Goal: Task Accomplishment & Management: Manage account settings

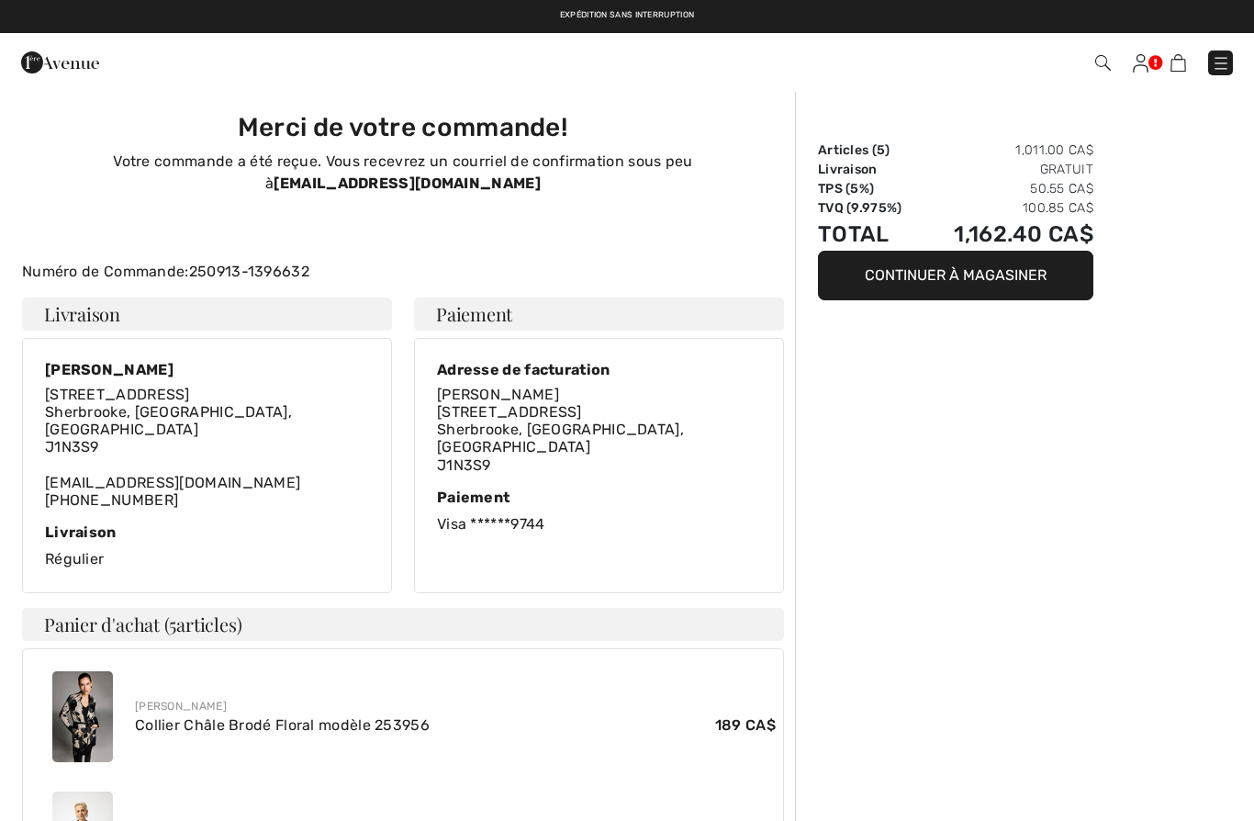
scroll to position [119, 0]
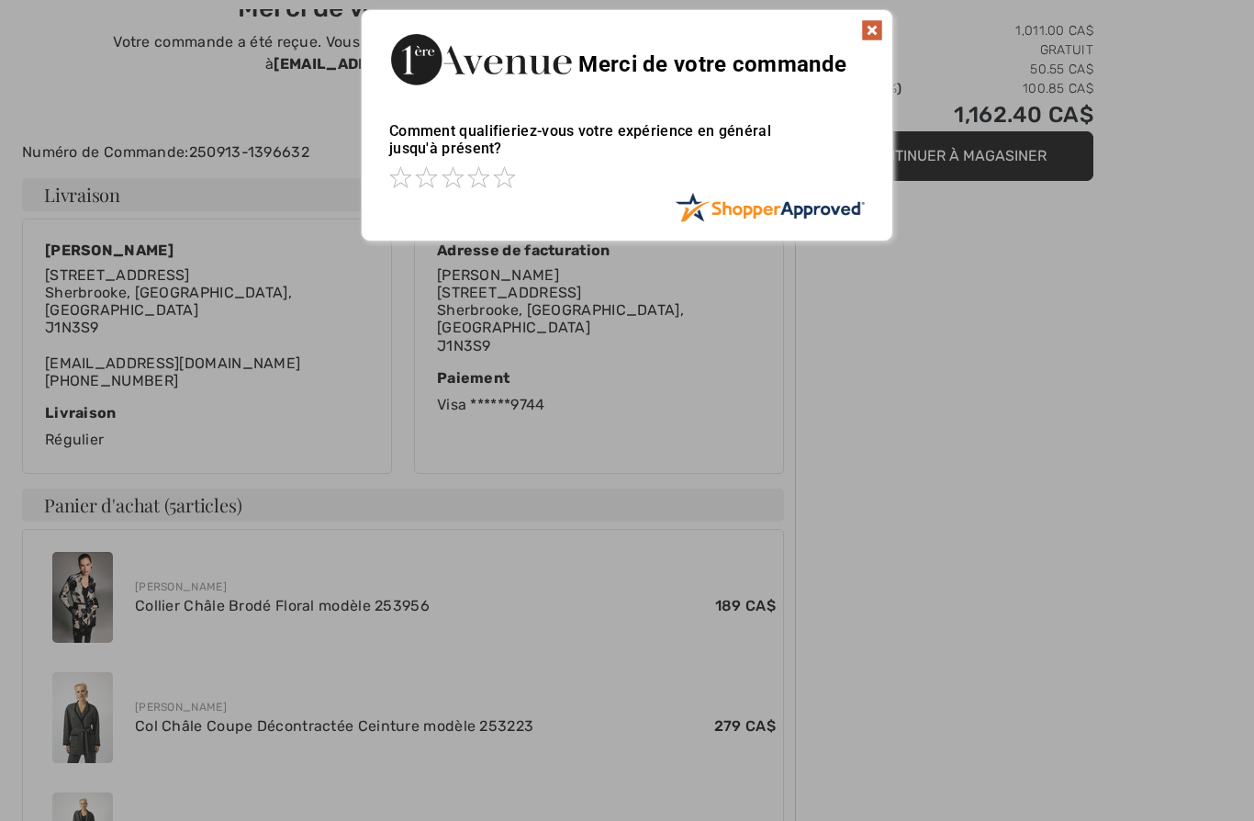
click at [870, 30] on img at bounding box center [872, 30] width 22 height 22
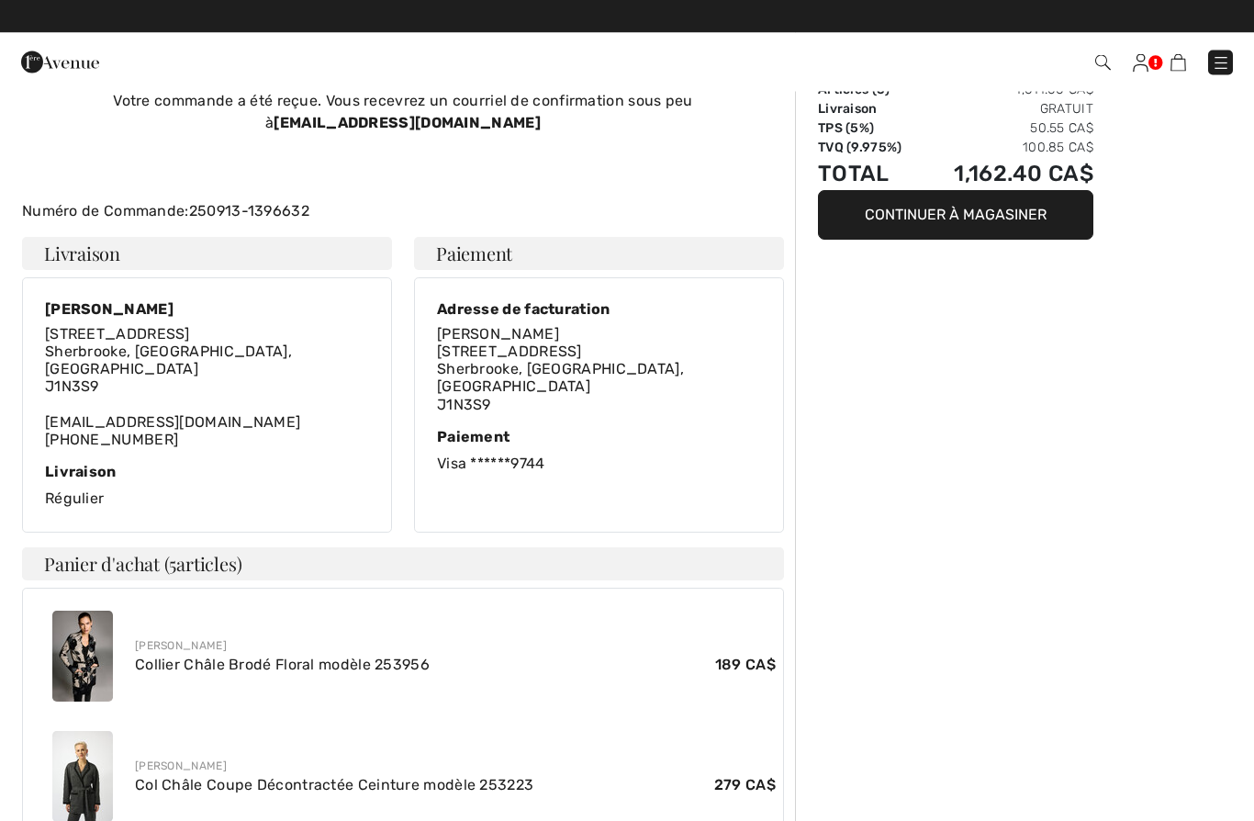
scroll to position [0, 0]
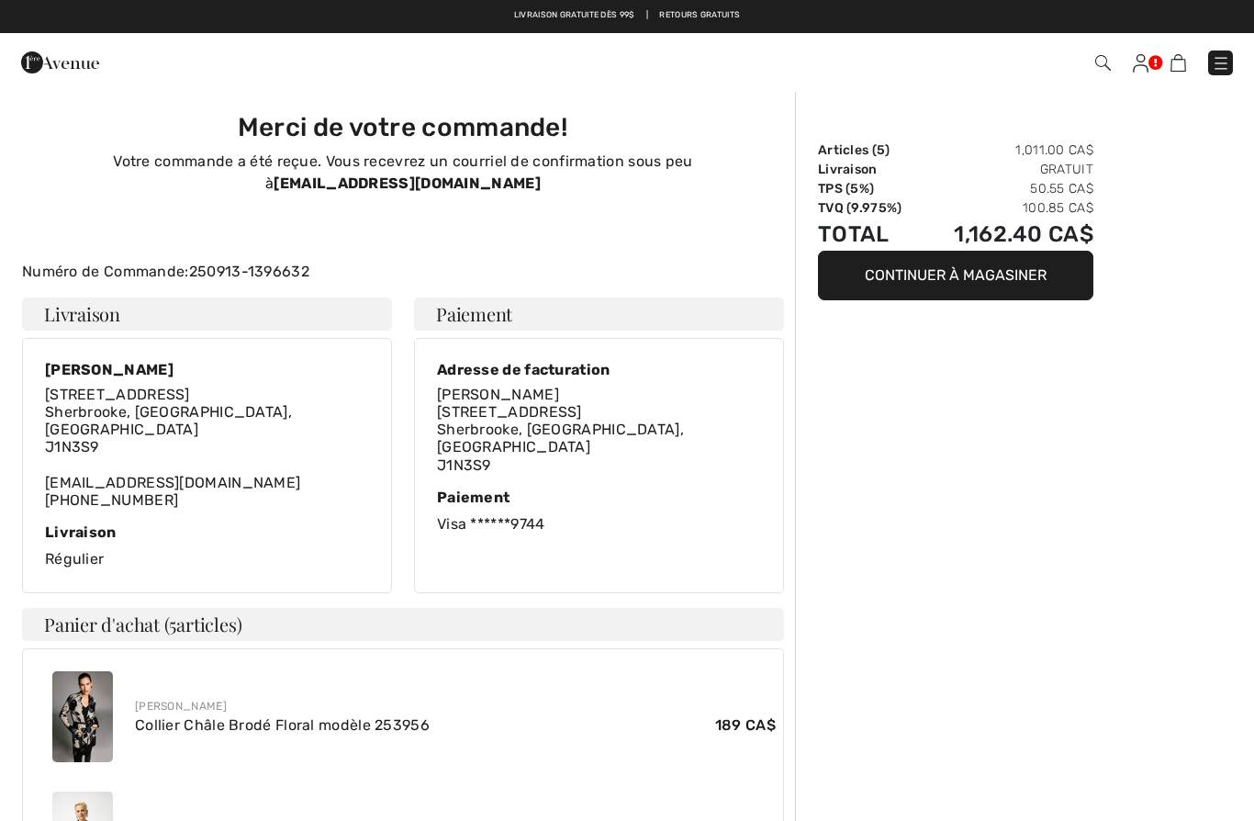
click at [48, 71] on img at bounding box center [60, 62] width 78 height 37
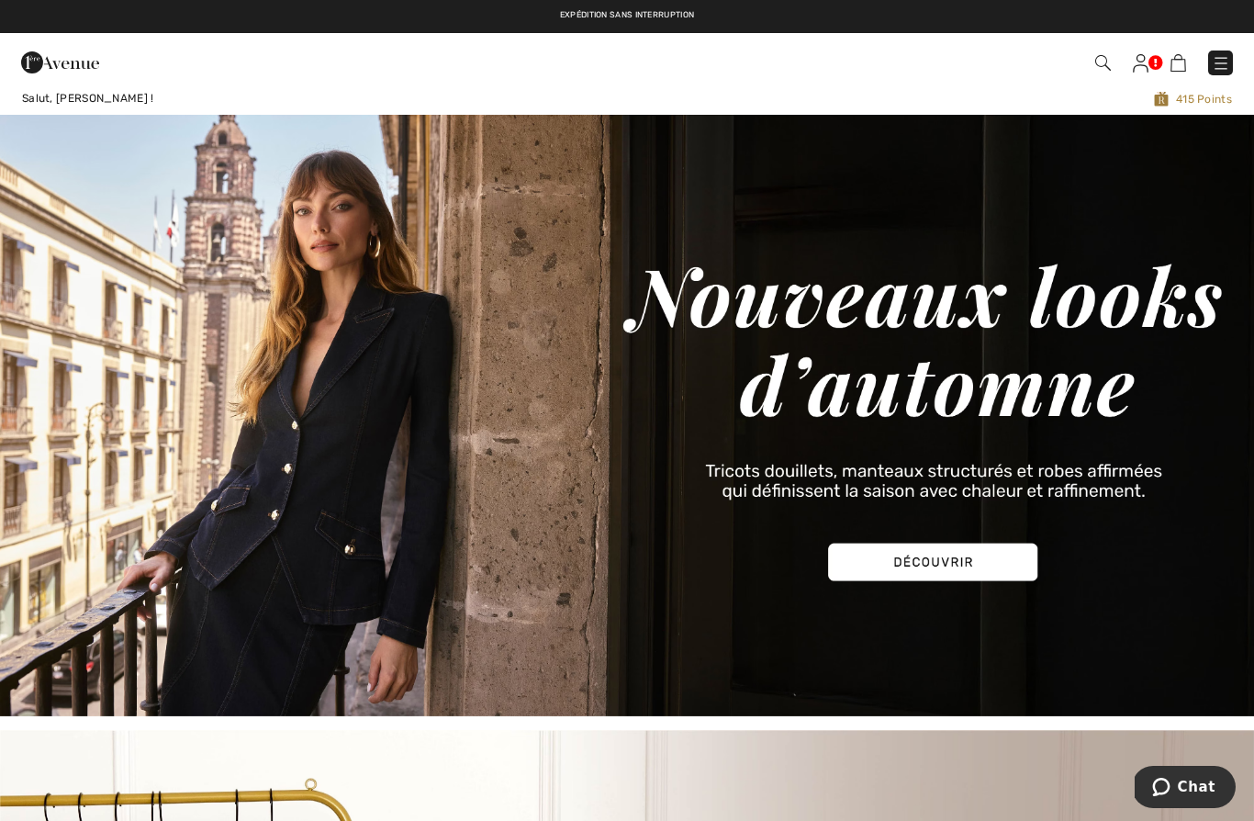
click at [1147, 61] on img at bounding box center [1141, 63] width 16 height 18
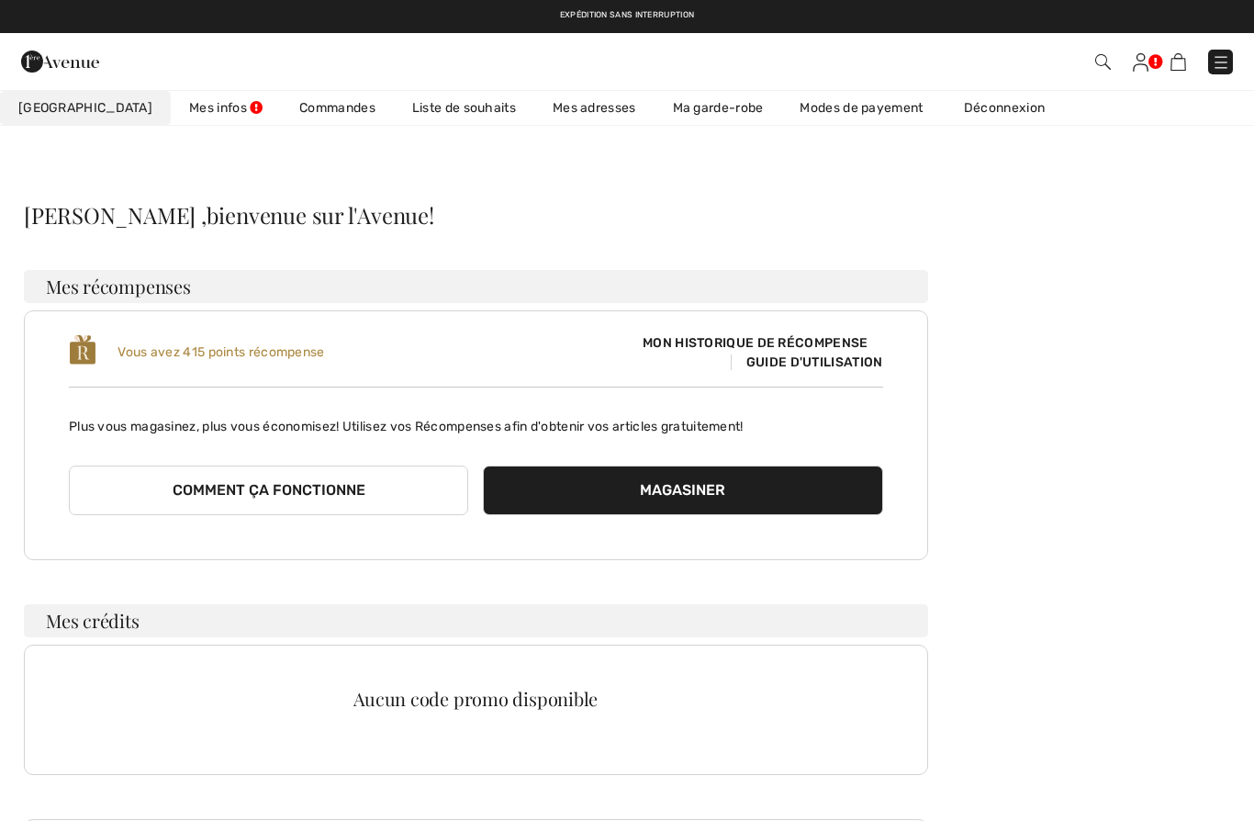
click at [281, 102] on link "Commandes" at bounding box center [337, 108] width 113 height 34
click at [171, 114] on link "Mes infos" at bounding box center [226, 108] width 110 height 34
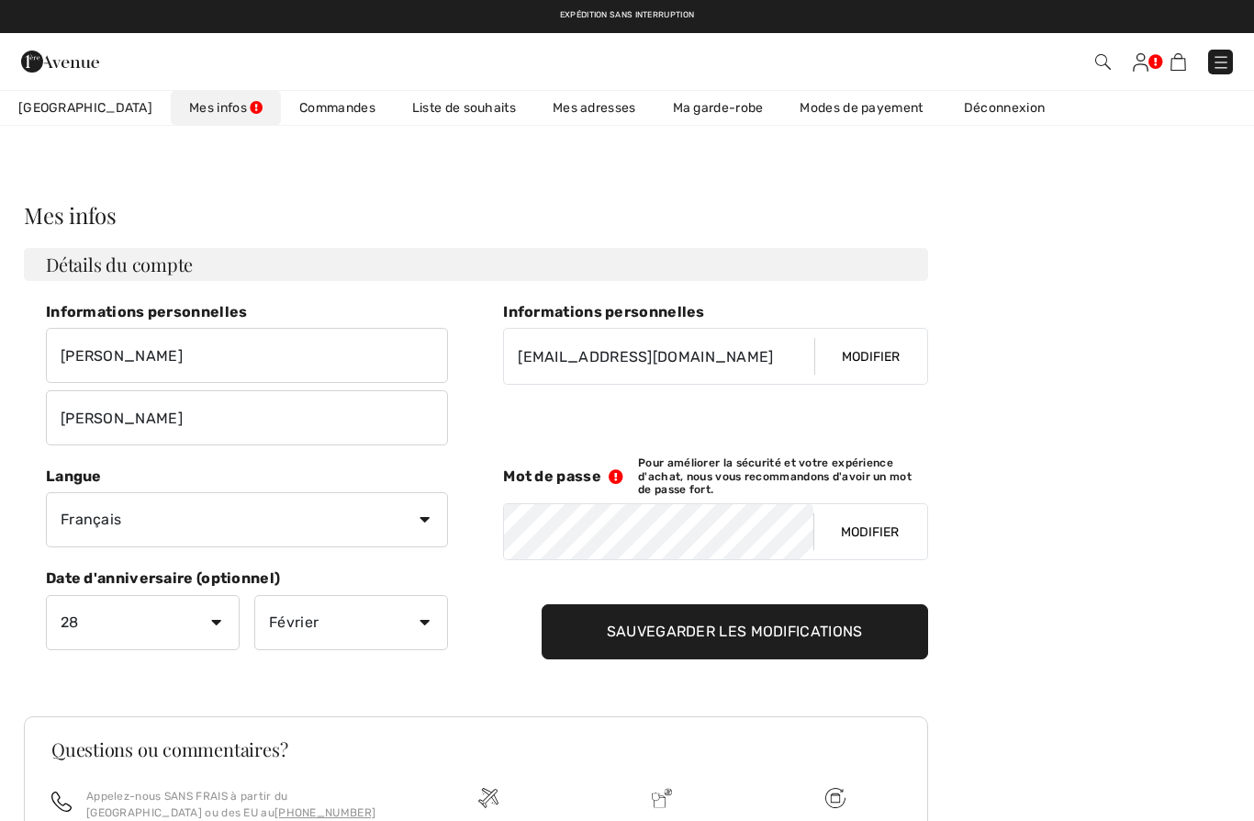
click at [859, 534] on button "Modifier" at bounding box center [869, 531] width 113 height 55
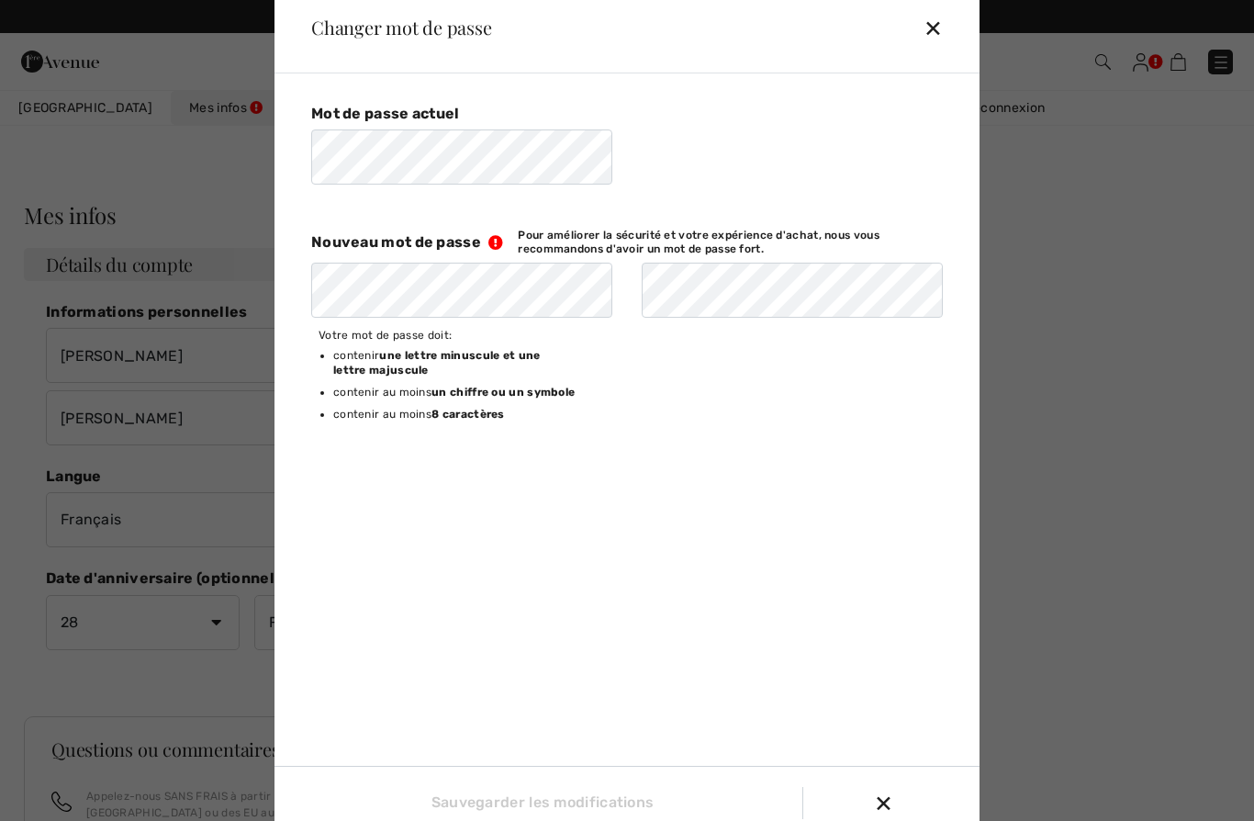
click at [947, 161] on div "Mot de passe actuel Nouveau mot de passe Pour améliorer la sécurité et votre ex…" at bounding box center [630, 272] width 668 height 369
click at [886, 793] on div "✕" at bounding box center [891, 802] width 154 height 39
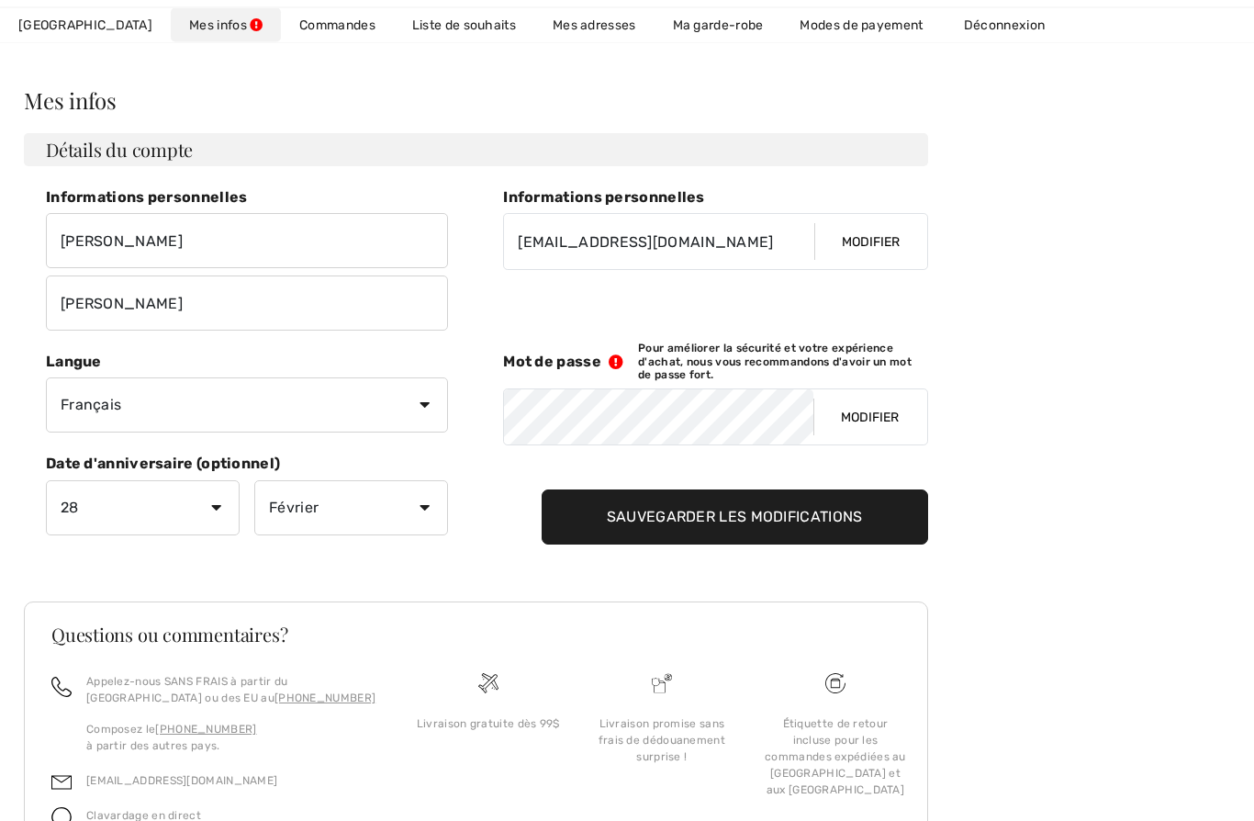
scroll to position [135, 0]
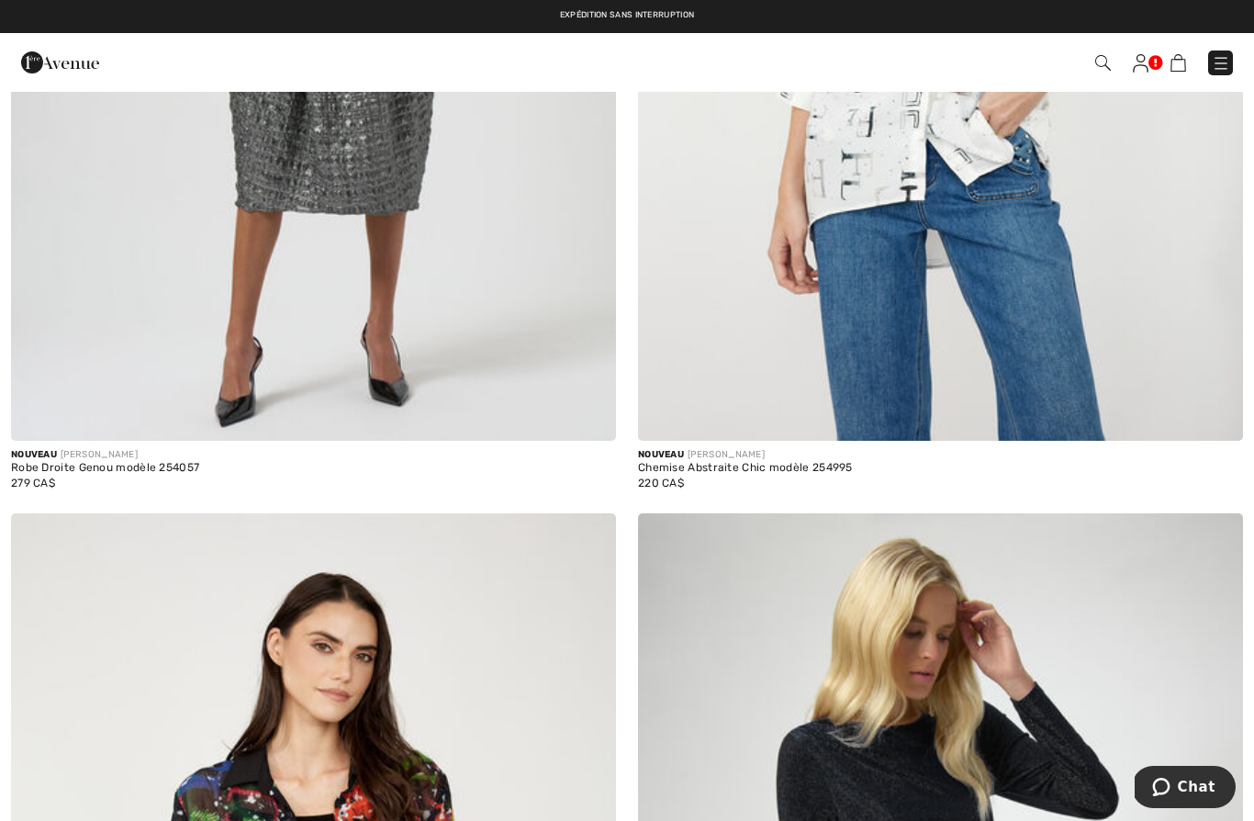
click at [1147, 56] on img at bounding box center [1141, 63] width 16 height 18
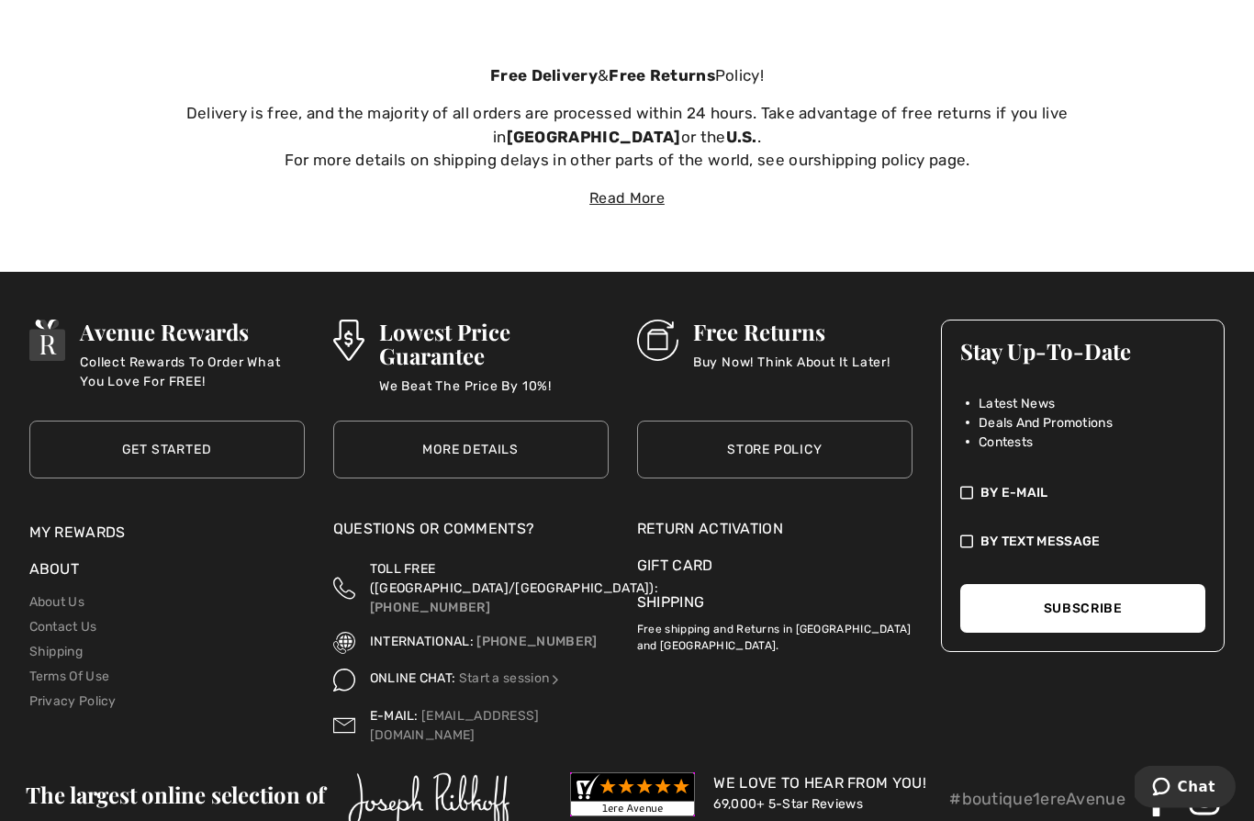
scroll to position [6173, 0]
